Goal: Communication & Community: Ask a question

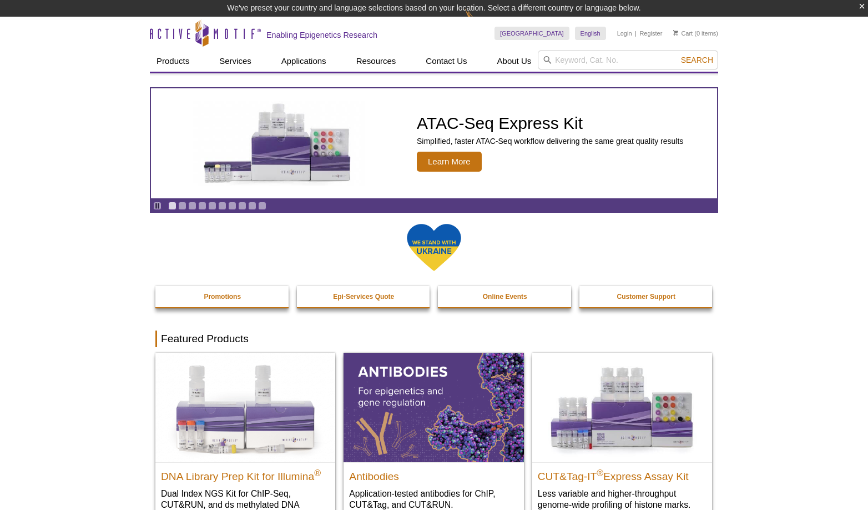
drag, startPoint x: 54, startPoint y: 89, endPoint x: 188, endPoint y: 48, distance: 139.5
click at [840, 485] on icon "Open Intercom Messenger" at bounding box center [843, 485] width 13 height 14
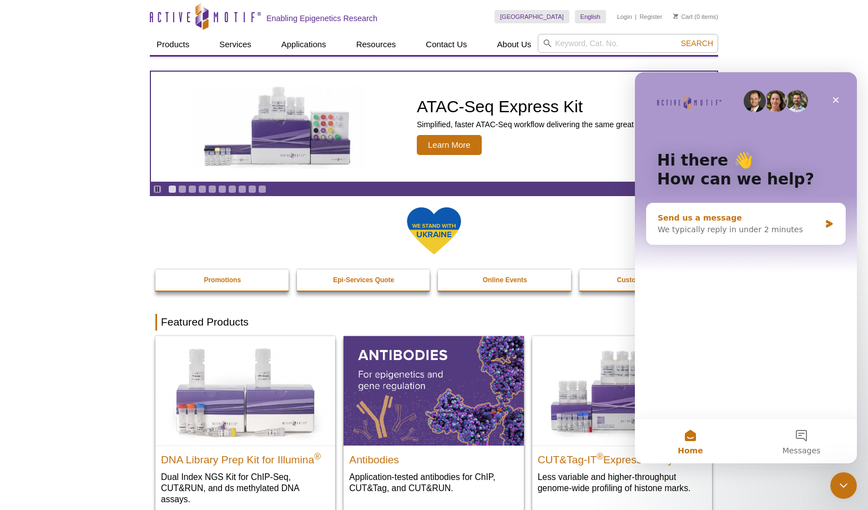
click at [741, 220] on div "Send us a message" at bounding box center [739, 218] width 163 height 12
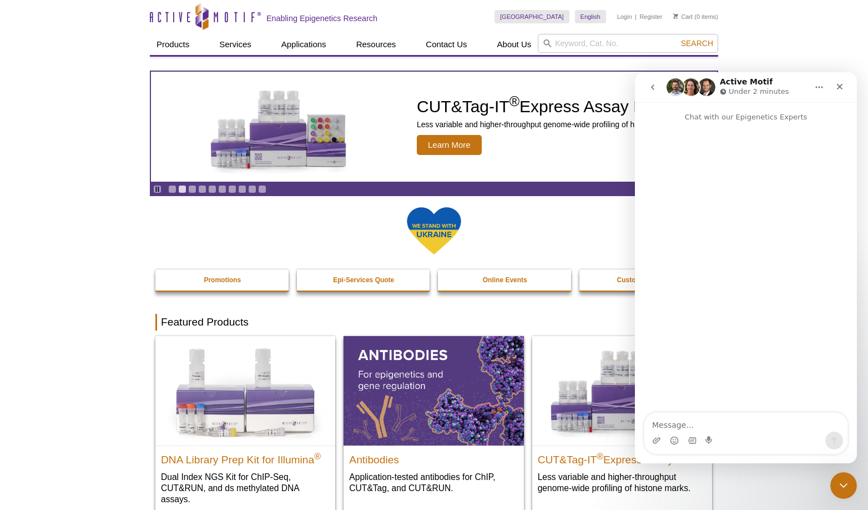
type textarea "I"
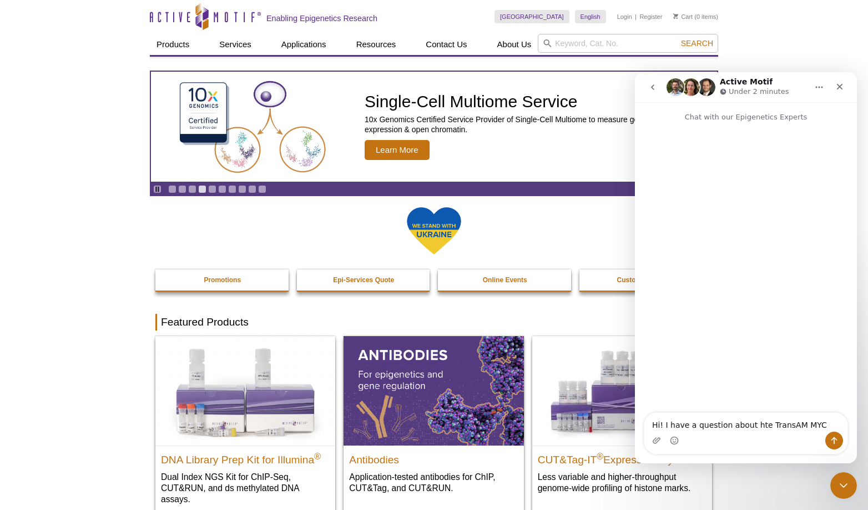
click at [752, 422] on textarea "Hi! I have a question about hte TransAM MYC" at bounding box center [746, 422] width 203 height 19
click at [822, 423] on textarea "Hi! I have a question about the TransAM MYC" at bounding box center [746, 422] width 203 height 19
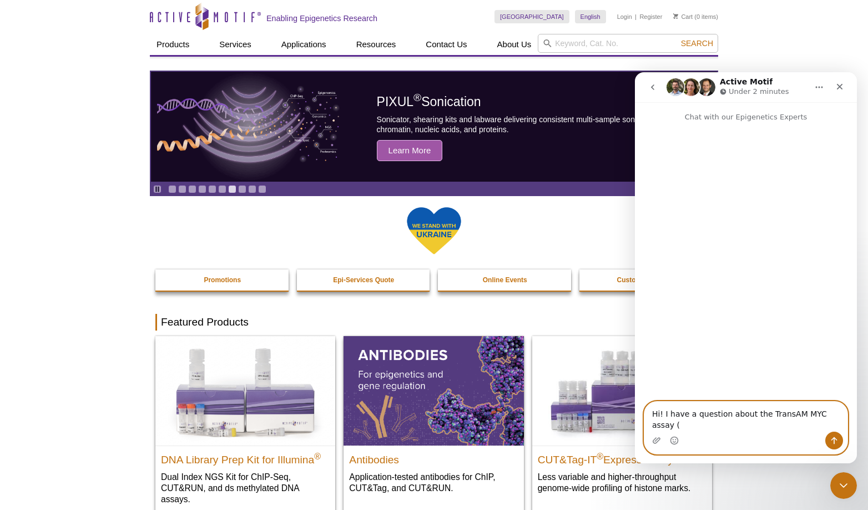
paste textarea "Catalog Nos. 43396 & 43896"
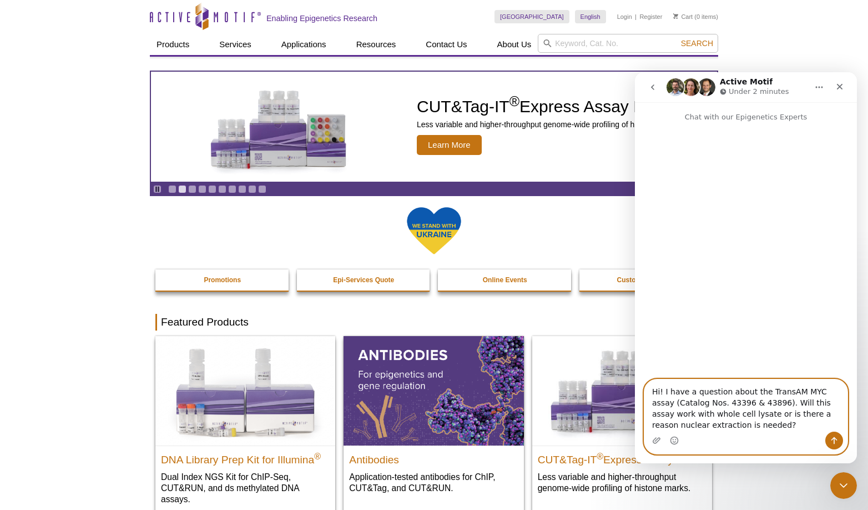
click at [808, 413] on textarea "Hi! I have a question about the TransAM MYC assay (Catalog Nos. 43396 & 43896).…" at bounding box center [746, 405] width 203 height 52
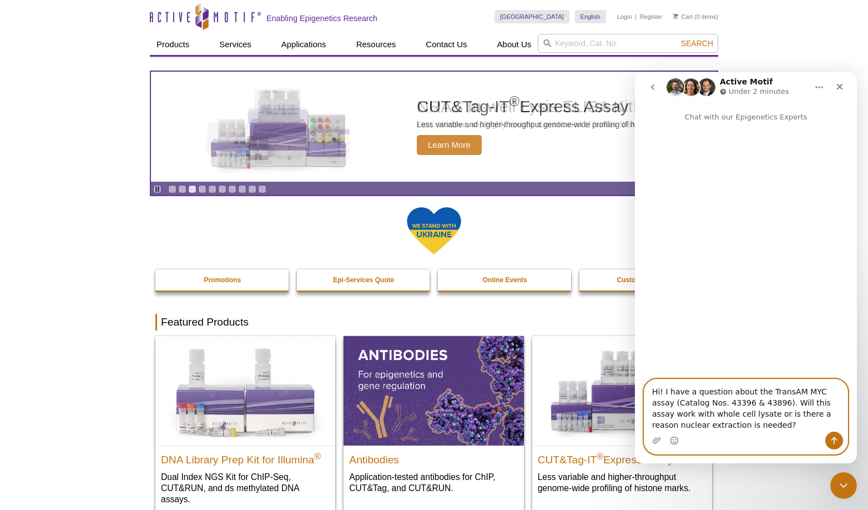
click at [680, 425] on textarea "Hi! I have a question about the TransAM MYC assay (Catalog Nos. 43396 & 43896).…" at bounding box center [746, 405] width 203 height 52
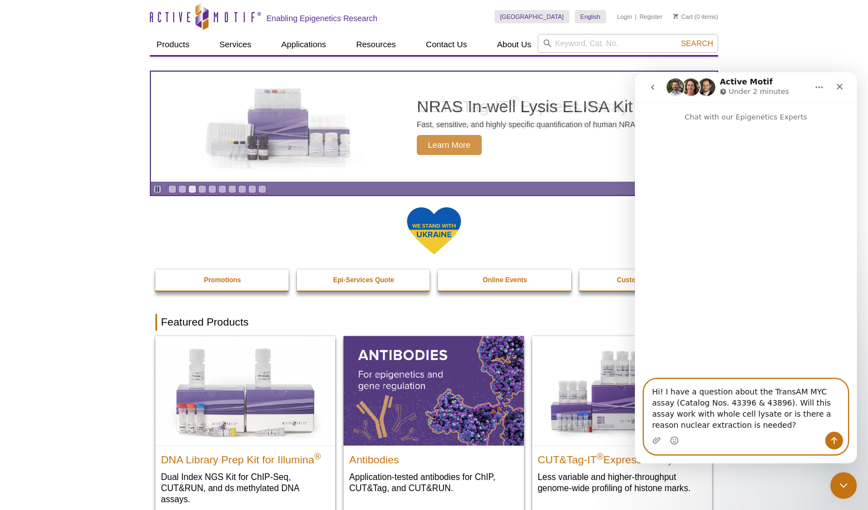
click at [680, 425] on textarea "Hi! I have a question about the TransAM MYC assay (Catalog Nos. 43396 & 43896).…" at bounding box center [746, 405] width 203 height 52
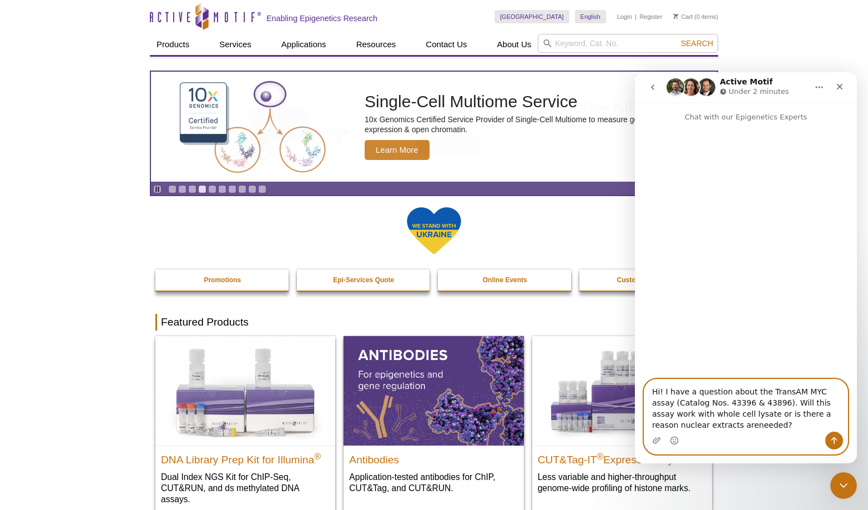
type textarea "Hi! I have a question about the TransAM MYC assay (Catalog Nos. 43396 & 43896).…"
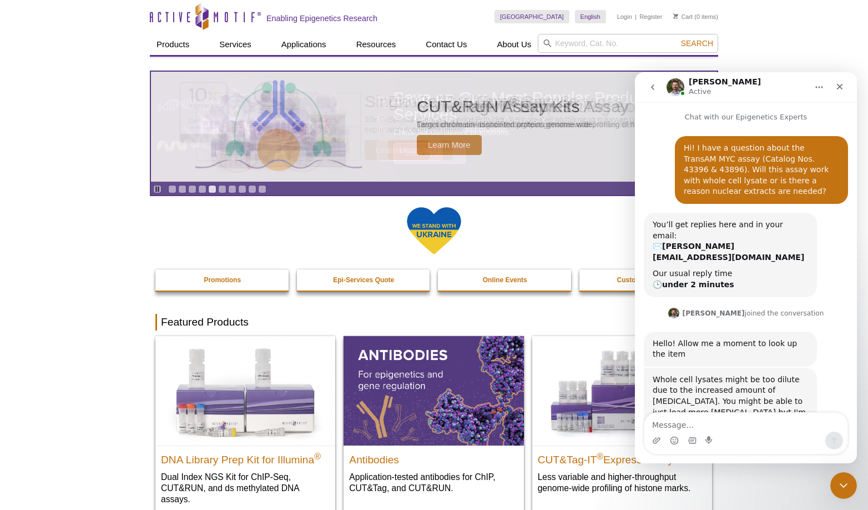
scroll to position [24, 0]
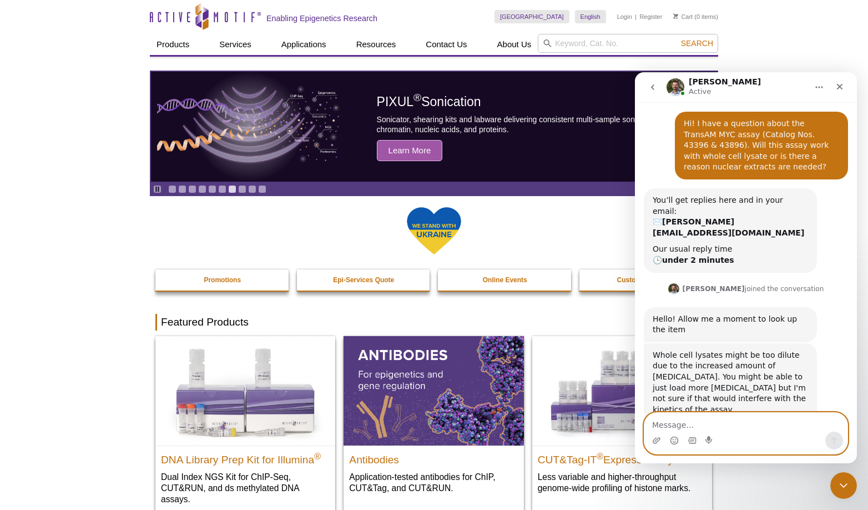
click at [751, 430] on textarea "Message…" at bounding box center [746, 422] width 203 height 19
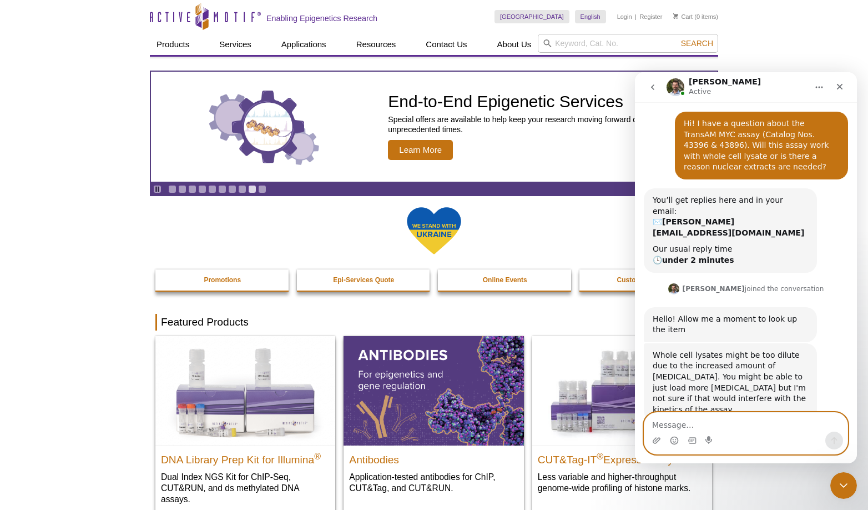
click at [731, 428] on textarea "Message…" at bounding box center [746, 422] width 203 height 19
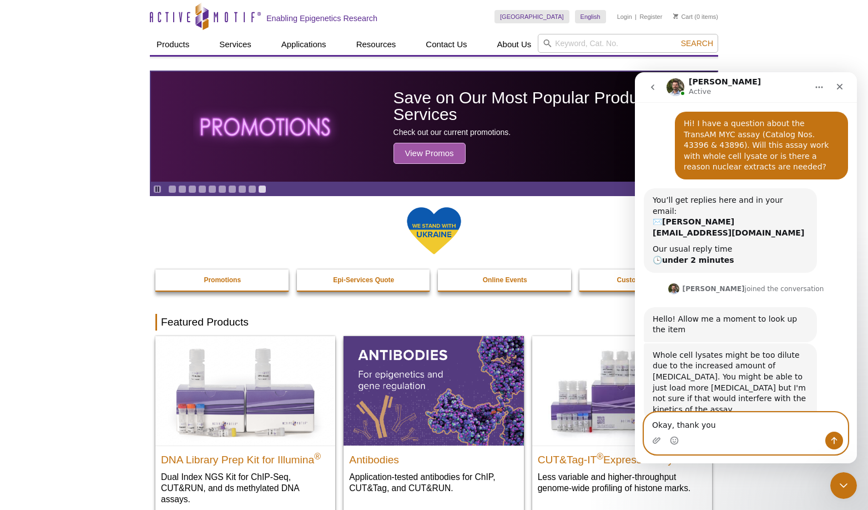
type textarea "Okay, thank you."
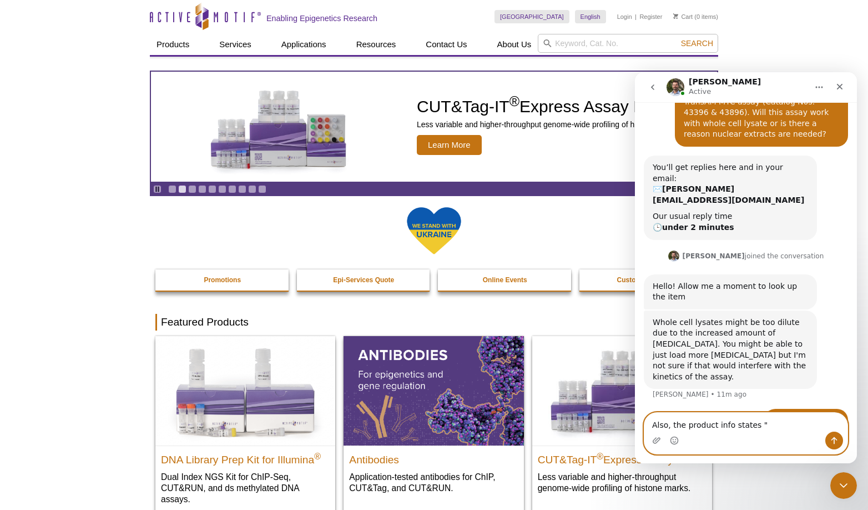
paste textarea "The active form of c-Myc contained in nuclear extract binds specifically to thi…"
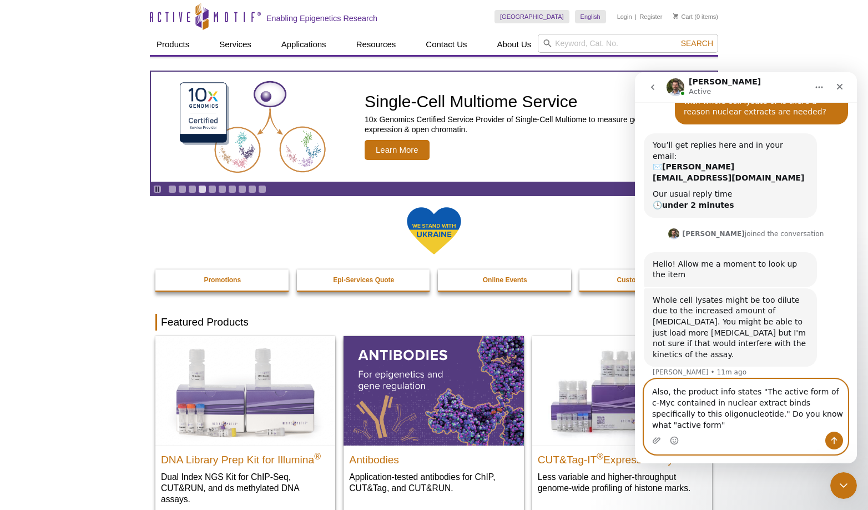
scroll to position [91, 0]
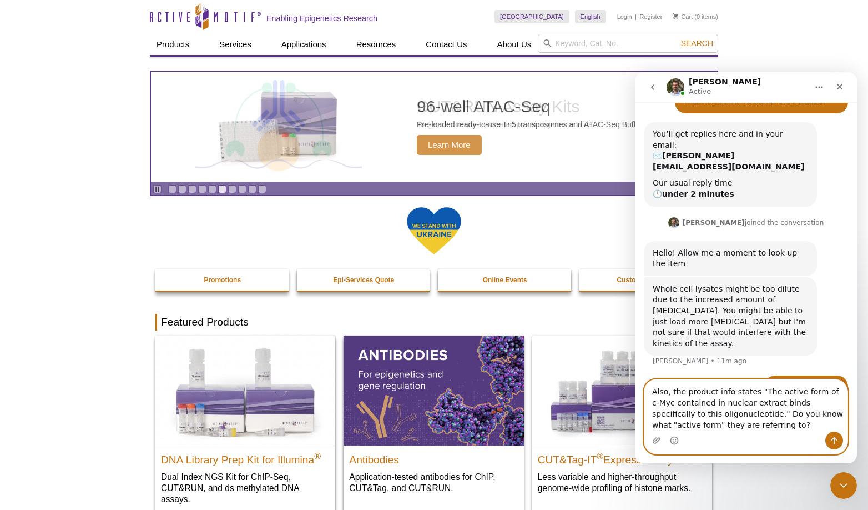
drag, startPoint x: 706, startPoint y: 423, endPoint x: 688, endPoint y: 423, distance: 18.3
click at [675, 423] on textarea "Also, the product info states "The active form of c-Myc contained in nuclear ex…" at bounding box center [746, 405] width 203 height 52
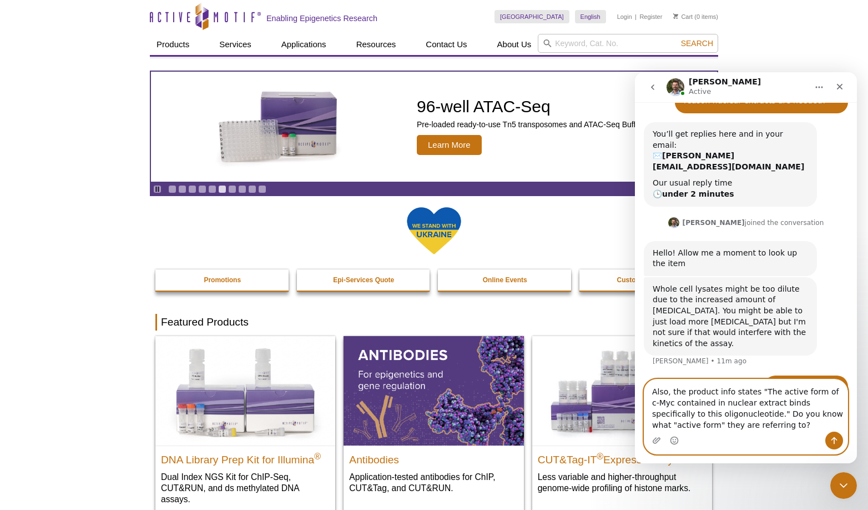
click at [798, 414] on textarea "Also, the product info states "The active form of c-Myc contained in nuclear ex…" at bounding box center [746, 405] width 203 height 52
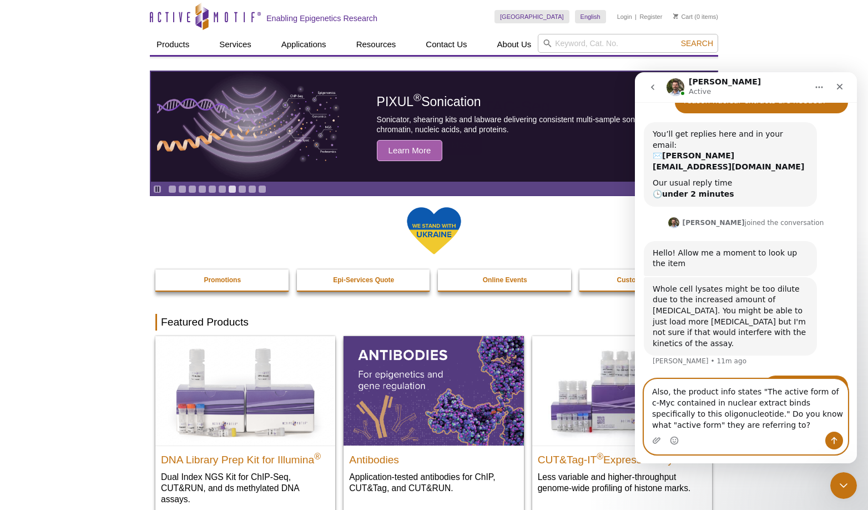
drag, startPoint x: 772, startPoint y: 421, endPoint x: 753, endPoint y: 425, distance: 19.4
click at [705, 426] on textarea "Also, the product info states "The active form of c-Myc contained in nuclear ex…" at bounding box center [746, 405] width 203 height 52
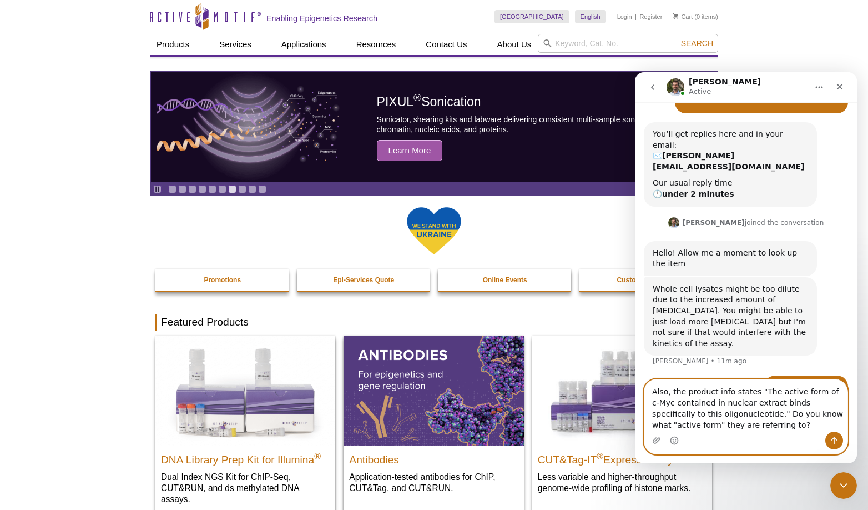
click at [753, 425] on textarea "Also, the product info states "The active form of c-Myc contained in nuclear ex…" at bounding box center [746, 405] width 203 height 52
click at [684, 425] on textarea "Also, the product info states "The active form of c-Myc contained in nuclear ex…" at bounding box center [746, 405] width 203 height 52
drag, startPoint x: 684, startPoint y: 425, endPoint x: 692, endPoint y: 425, distance: 8.3
click at [689, 425] on textarea "Also, the product info states "The active form of c-Myc contained in nuclear ex…" at bounding box center [746, 405] width 203 height 52
click at [701, 425] on textarea "Also, the product info states "The active form of c-Myc contained in nuclear ex…" at bounding box center [746, 405] width 203 height 52
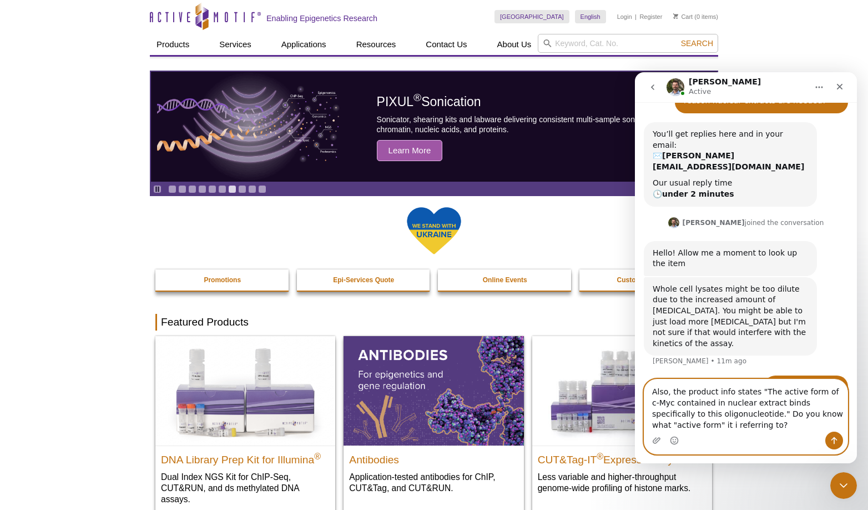
type textarea "Also, the product info states "The active form of c-Myc contained in nuclear ex…"
click at [756, 429] on textarea "Also, the product info states "The active form of c-Myc contained in nuclear ex…" at bounding box center [746, 405] width 203 height 52
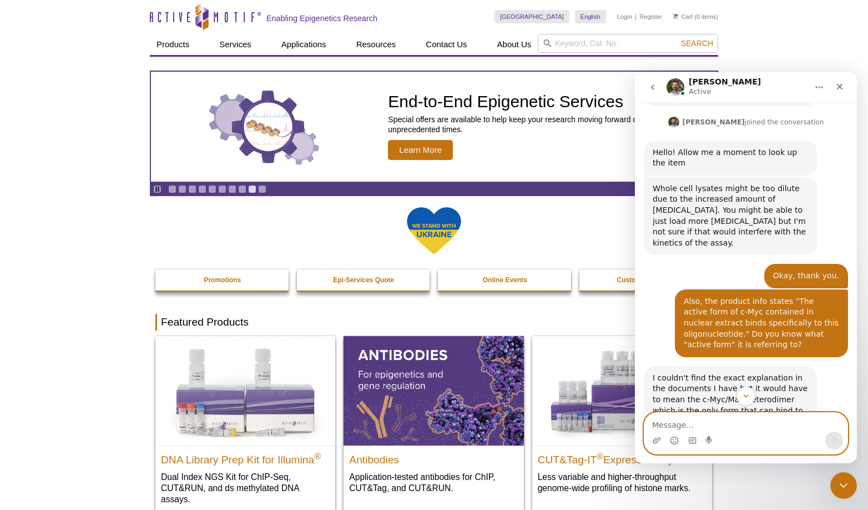
scroll to position [203, 0]
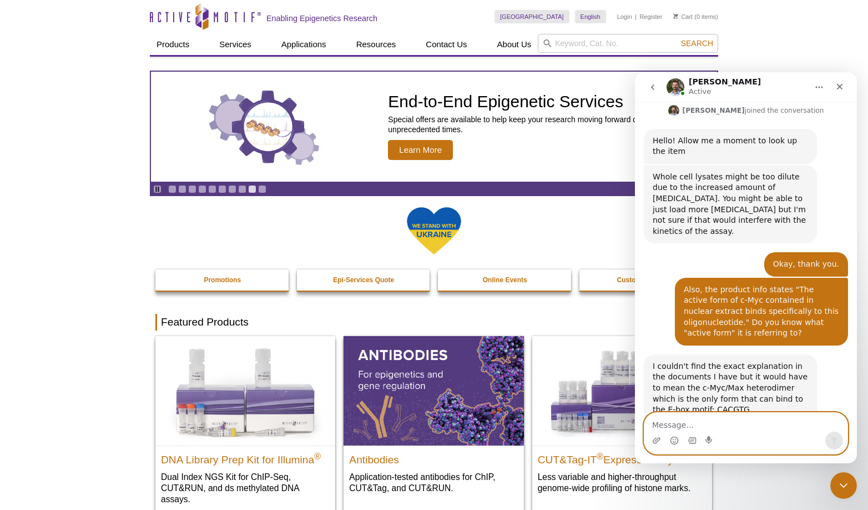
click at [682, 430] on textarea "Message…" at bounding box center [746, 422] width 203 height 19
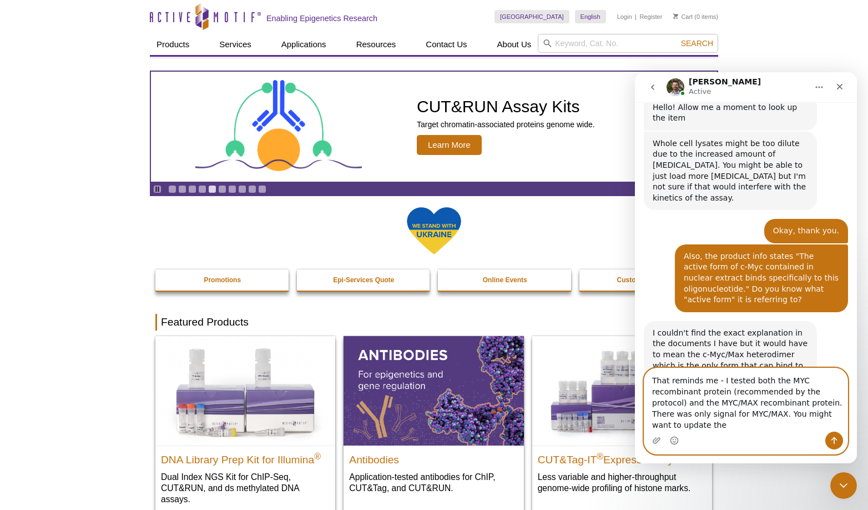
scroll to position [247, 0]
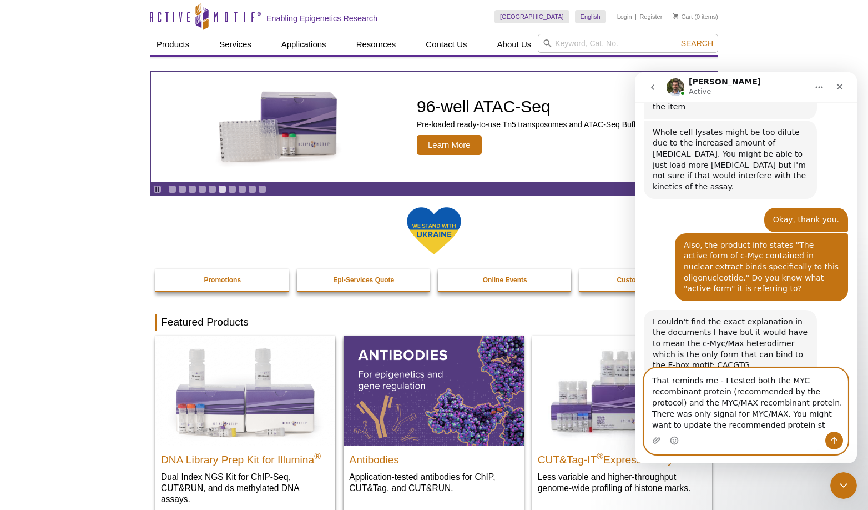
click at [838, 390] on textarea "That reminds me - I tested both the MYC recombinant protein (recommended by the…" at bounding box center [746, 399] width 203 height 63
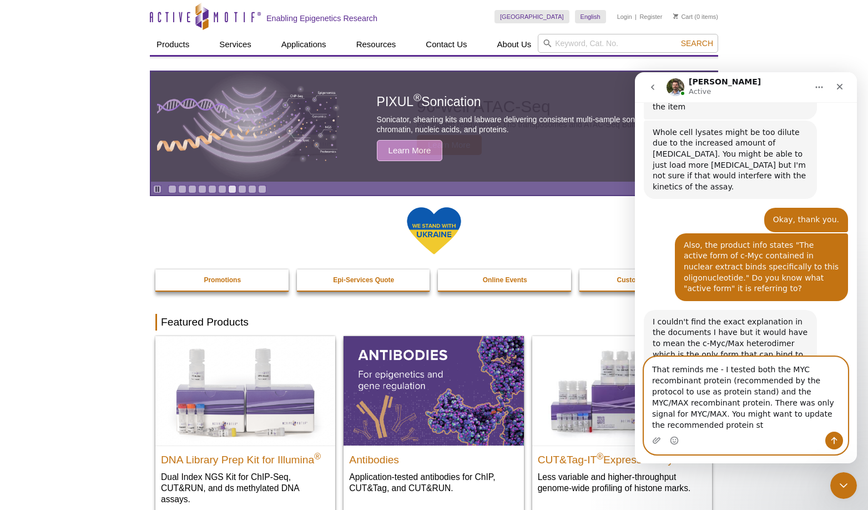
scroll to position [258, 0]
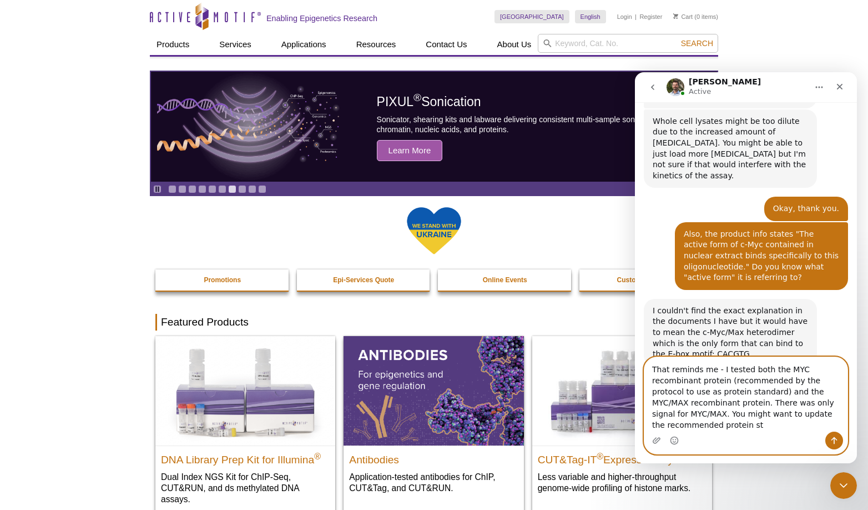
click at [765, 425] on textarea "That reminds me - I tested both the MYC recombinant protein (recommended by the…" at bounding box center [746, 394] width 203 height 74
type textarea "That reminds me - I tested both the MYC recombinant protein (recommended by the…"
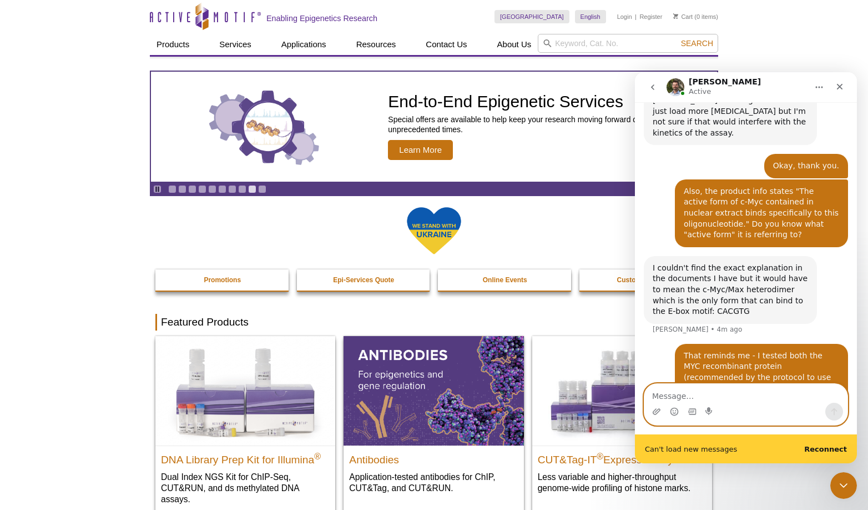
scroll to position [330, 0]
